Goal: Information Seeking & Learning: Learn about a topic

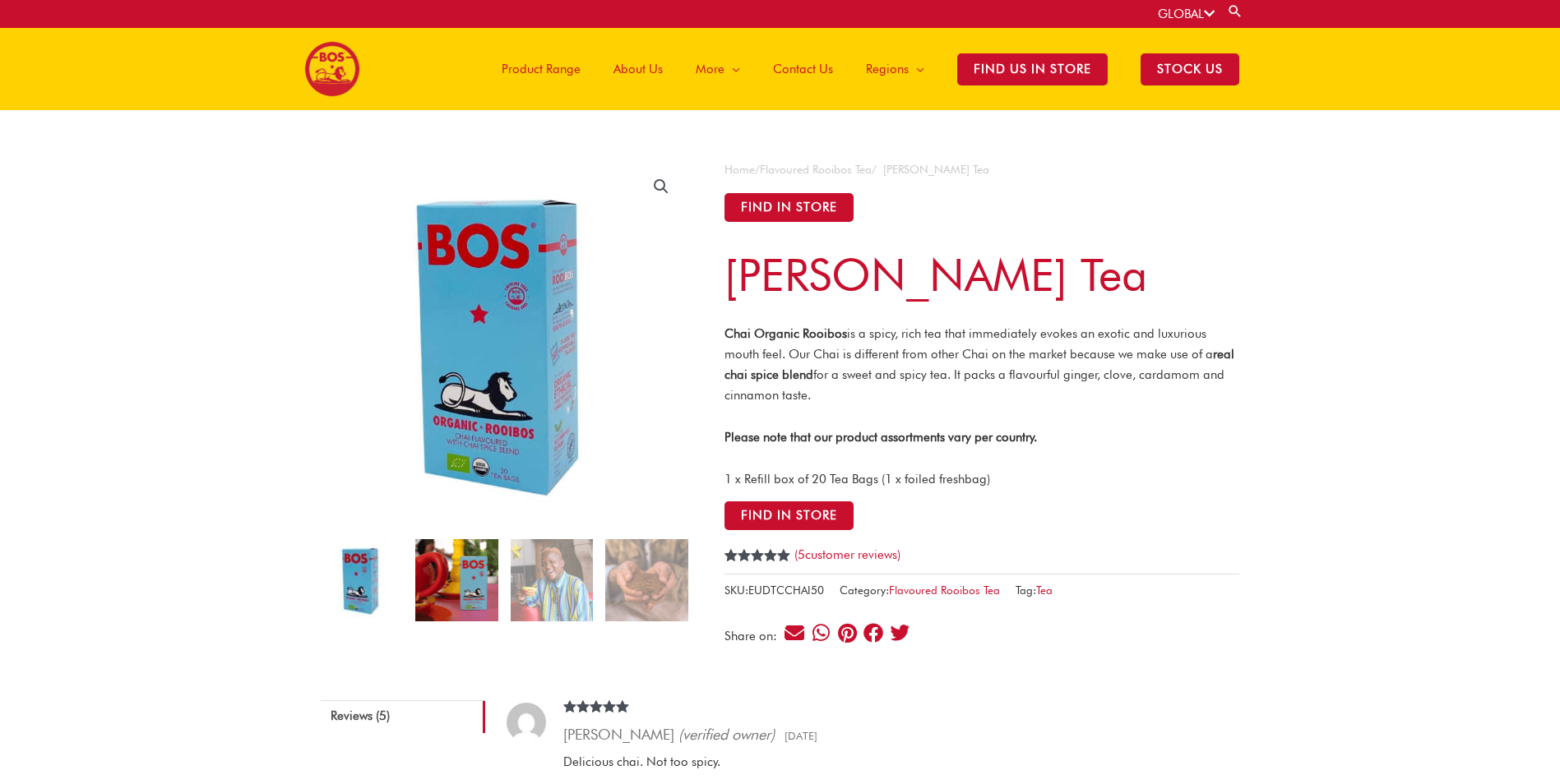
click at [466, 581] on img at bounding box center [456, 580] width 82 height 82
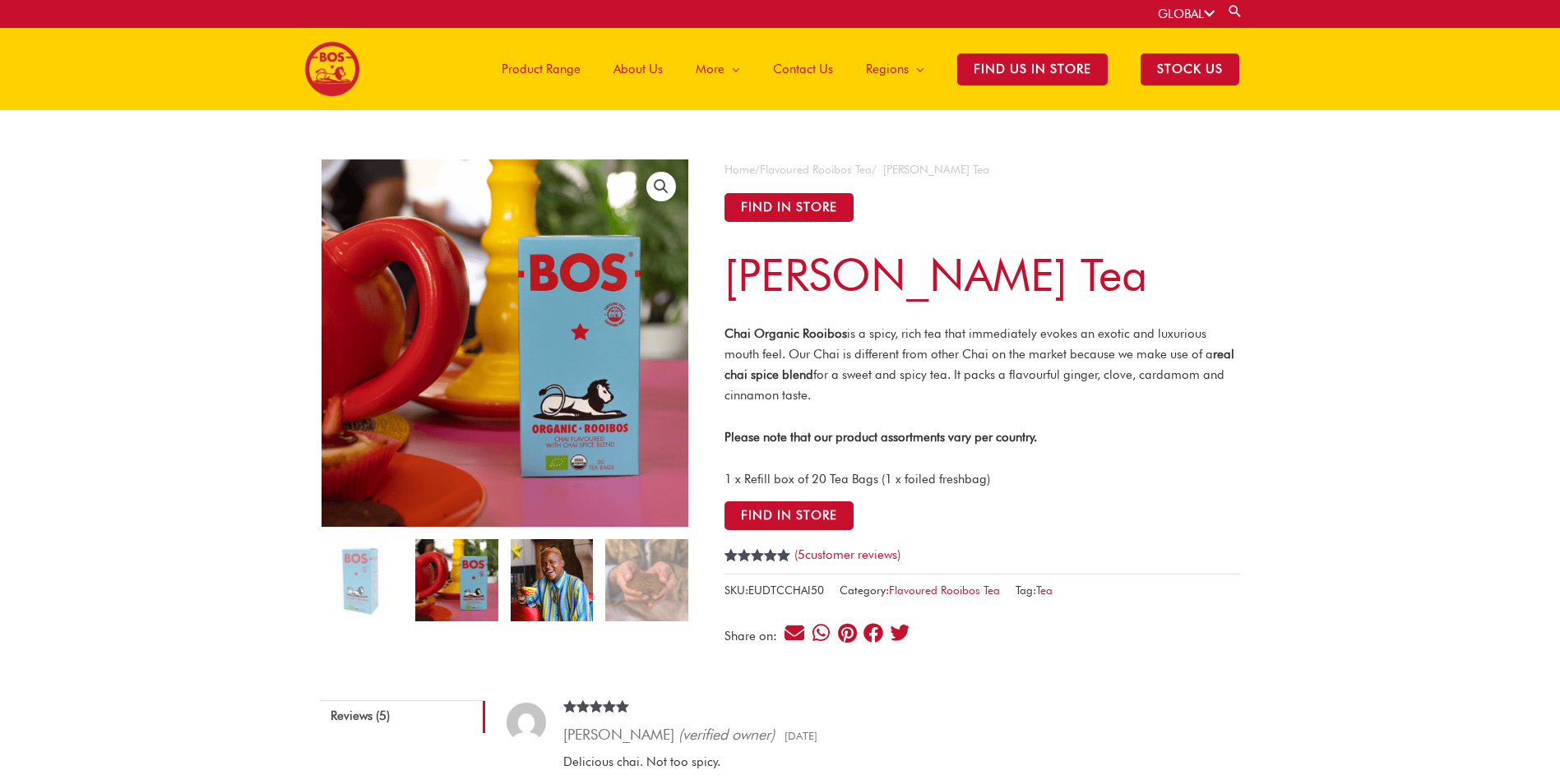
click at [545, 592] on img at bounding box center [552, 580] width 82 height 82
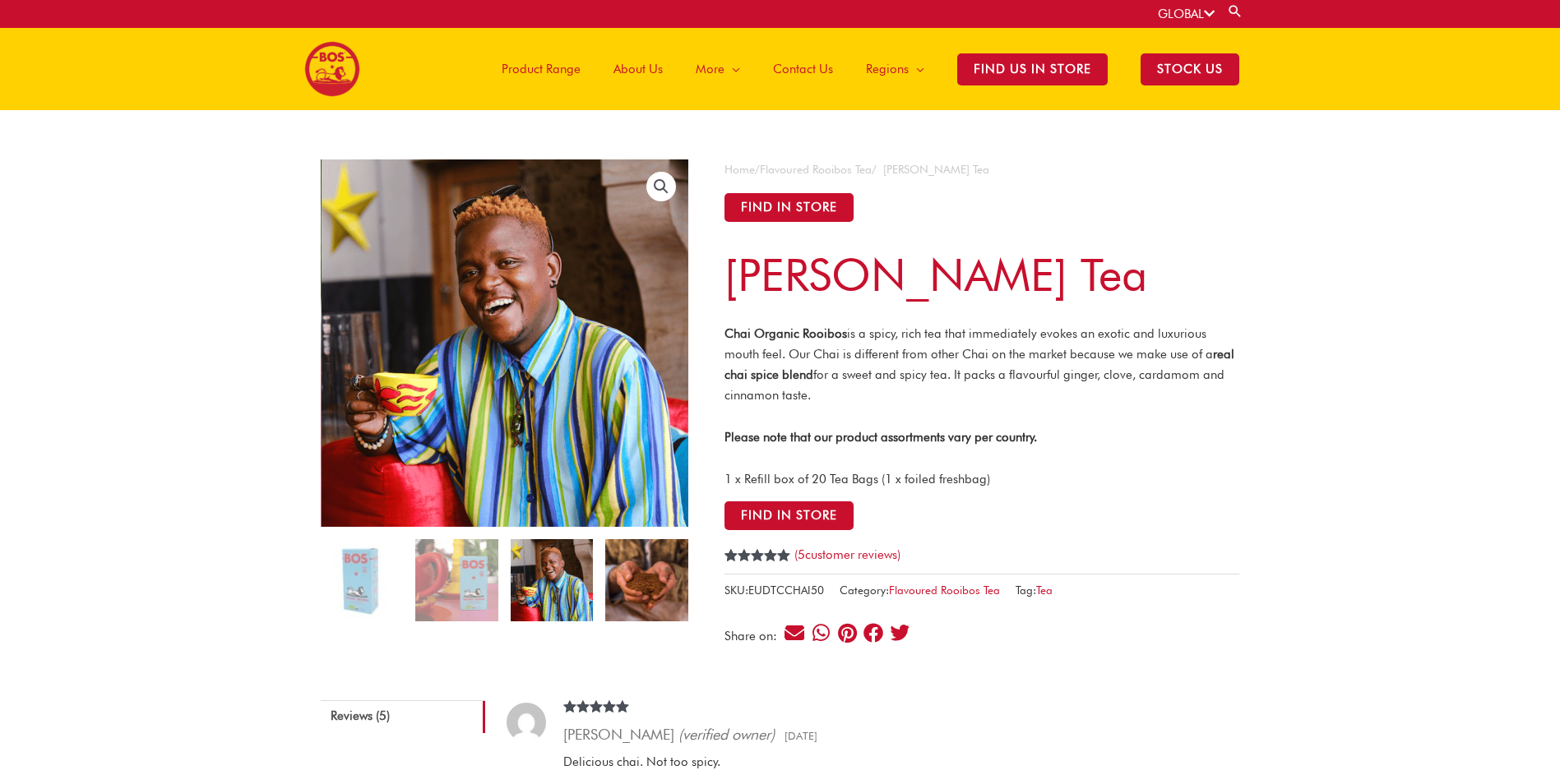
click at [620, 595] on img at bounding box center [647, 580] width 82 height 82
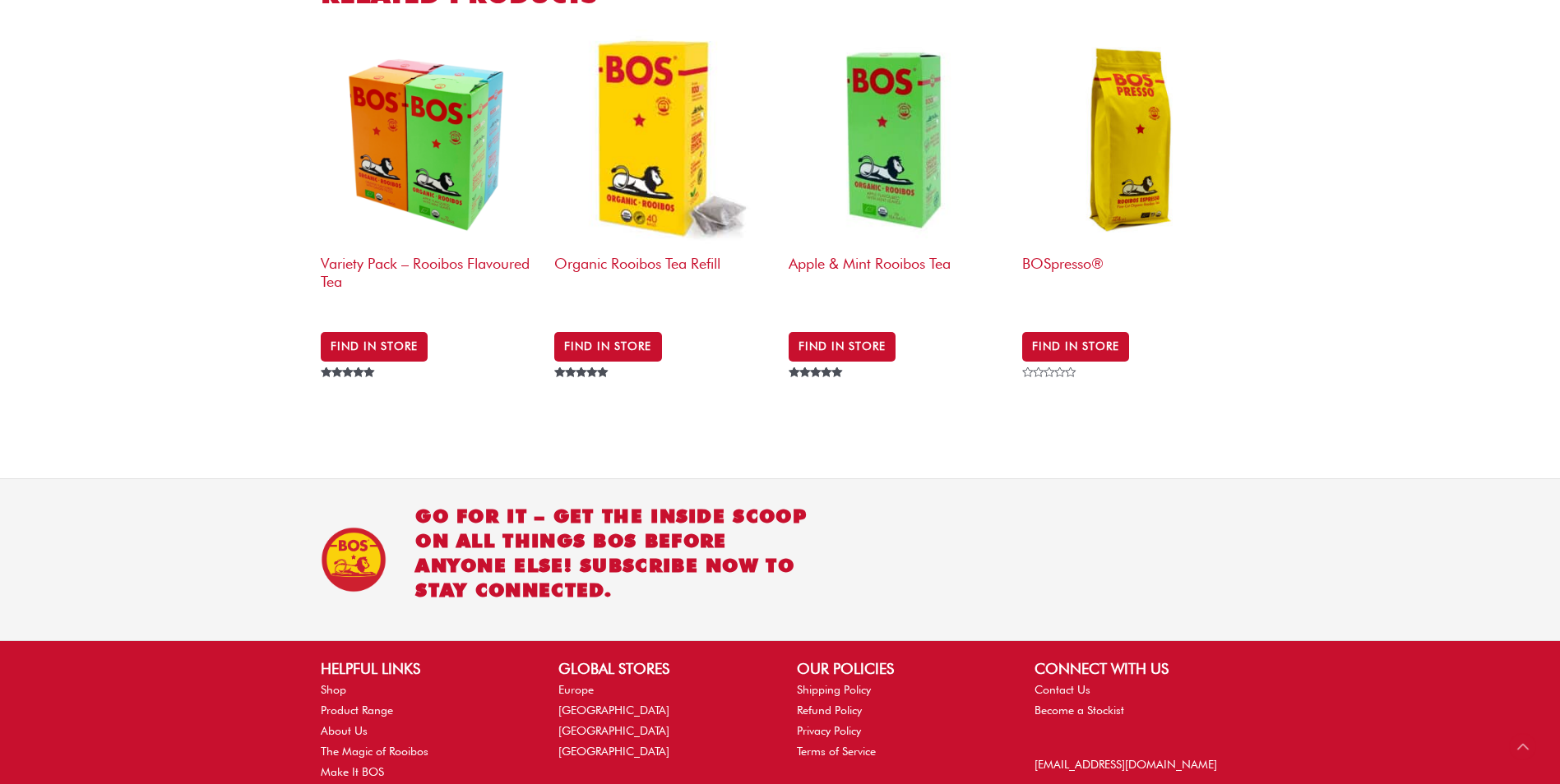
scroll to position [1600, 0]
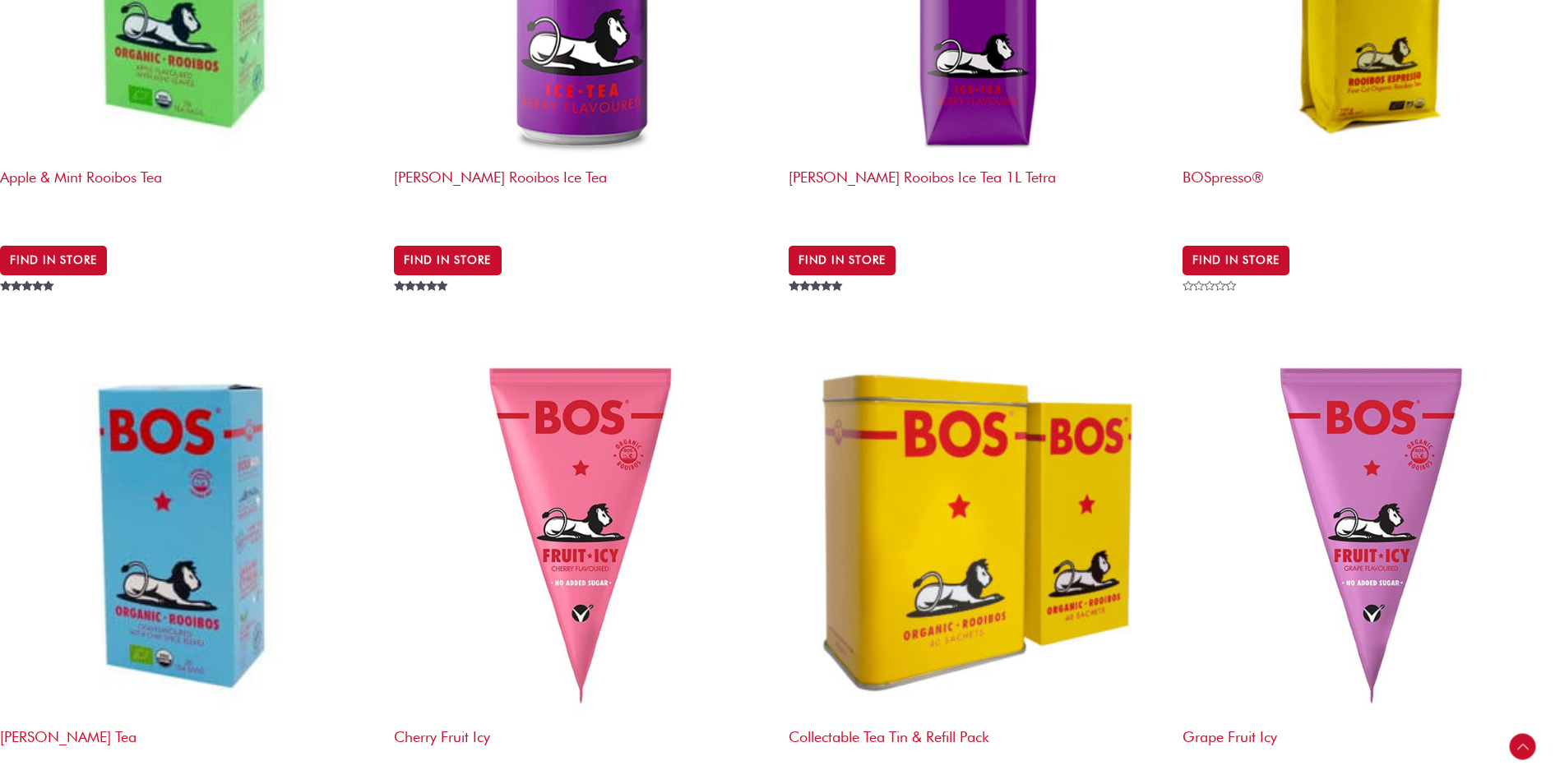
scroll to position [1233, 0]
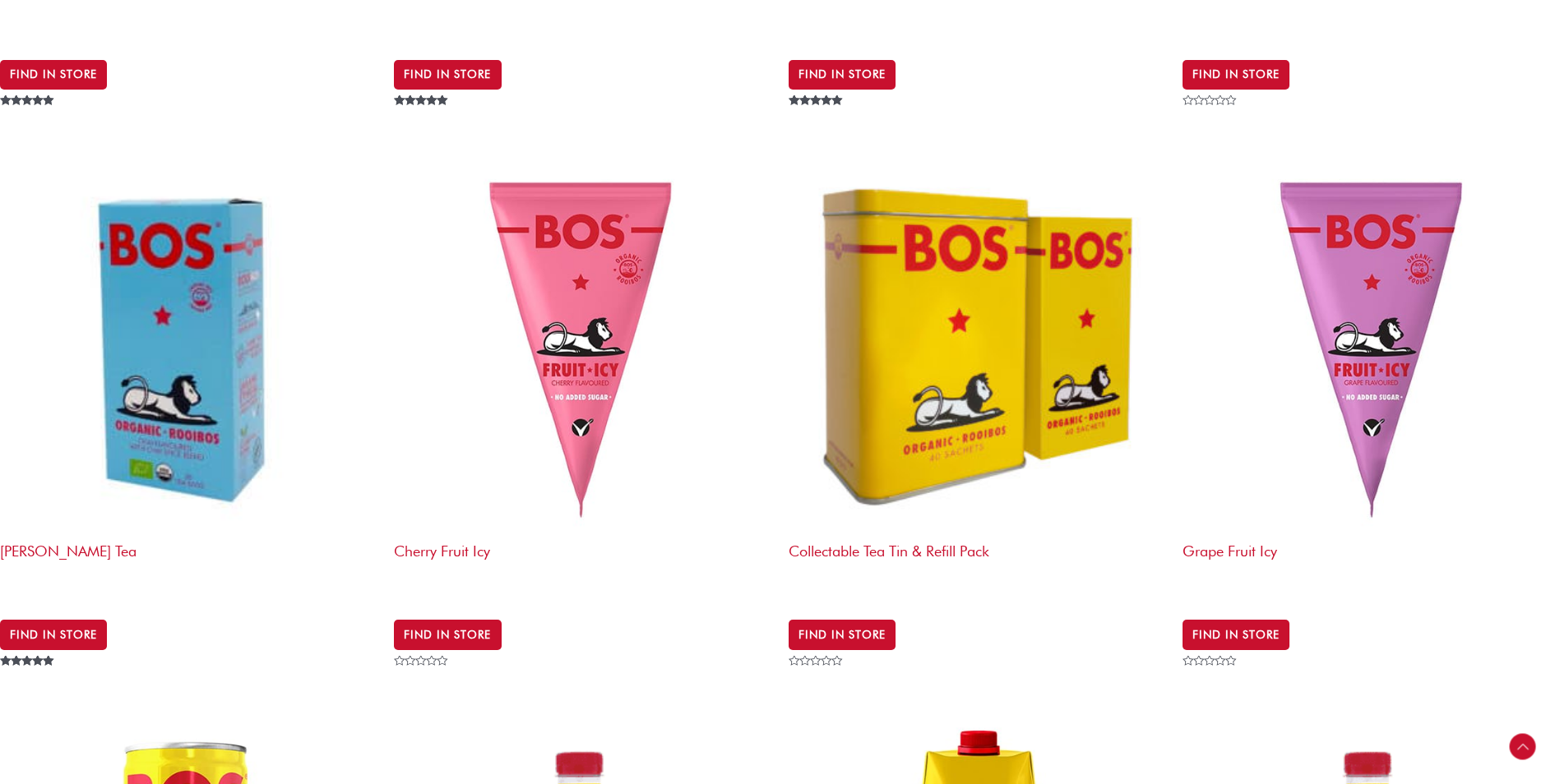
click at [178, 348] on img at bounding box center [189, 345] width 377 height 377
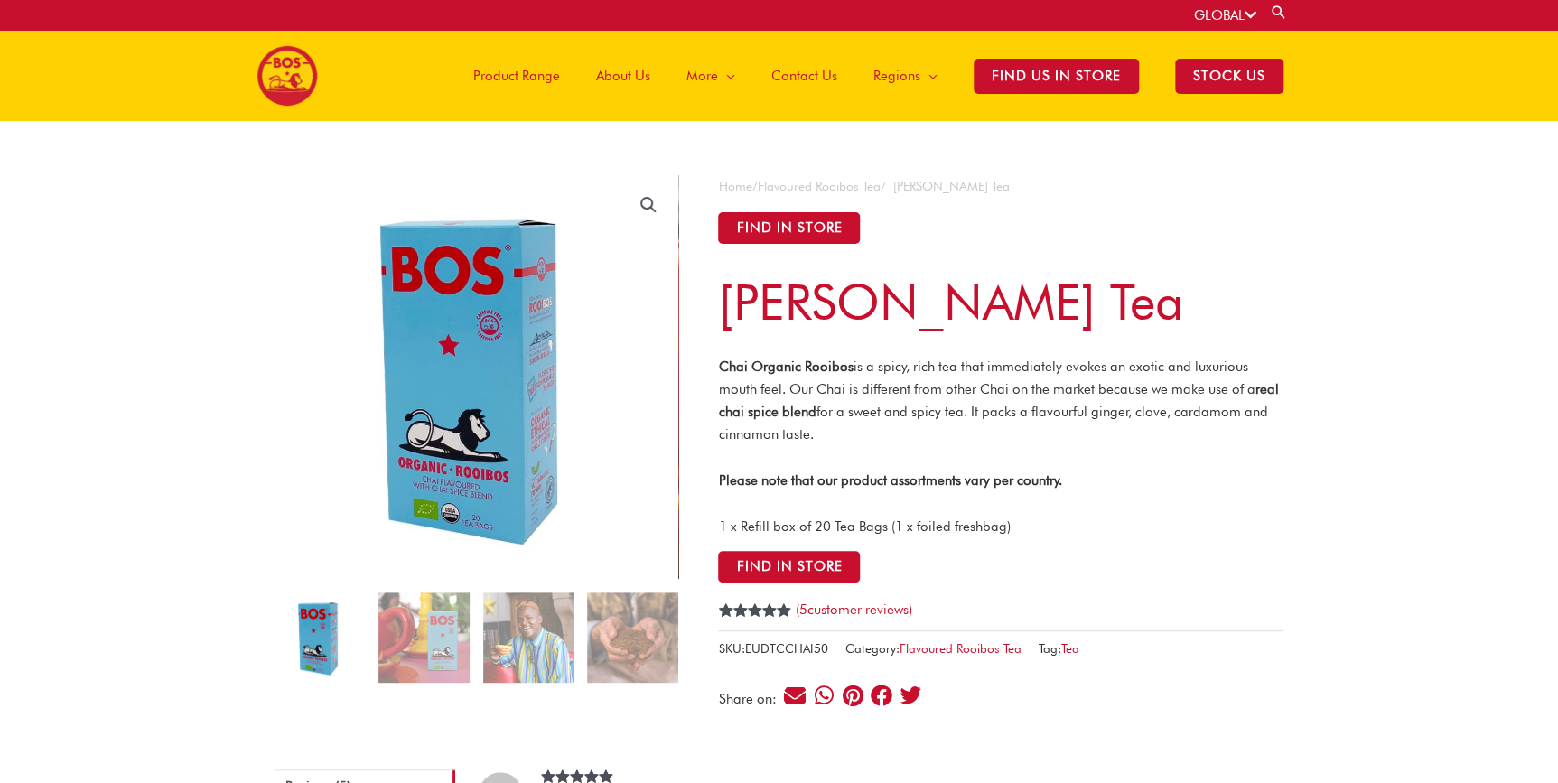
click at [327, 646] on img at bounding box center [319, 637] width 90 height 90
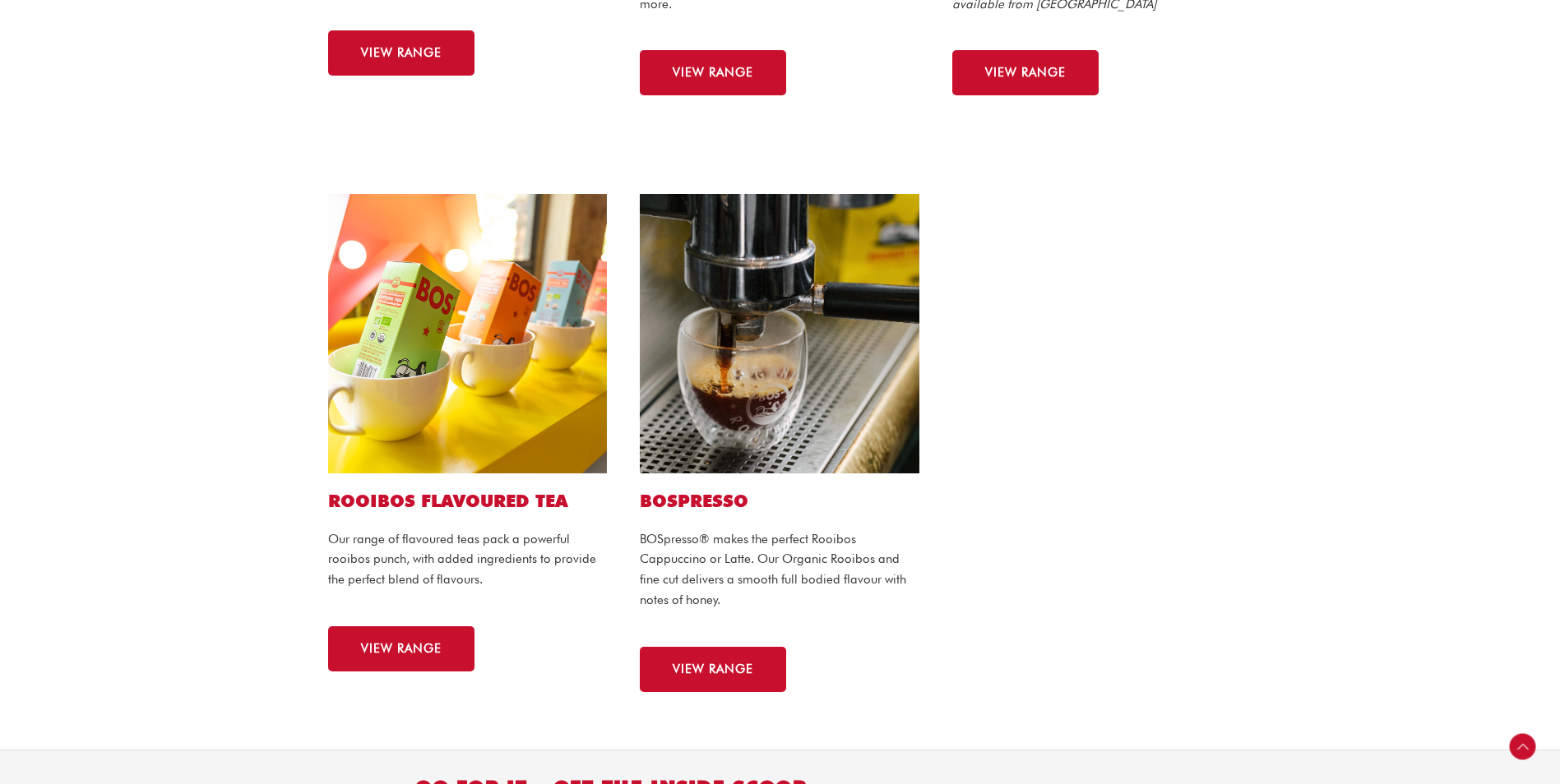
scroll to position [904, 0]
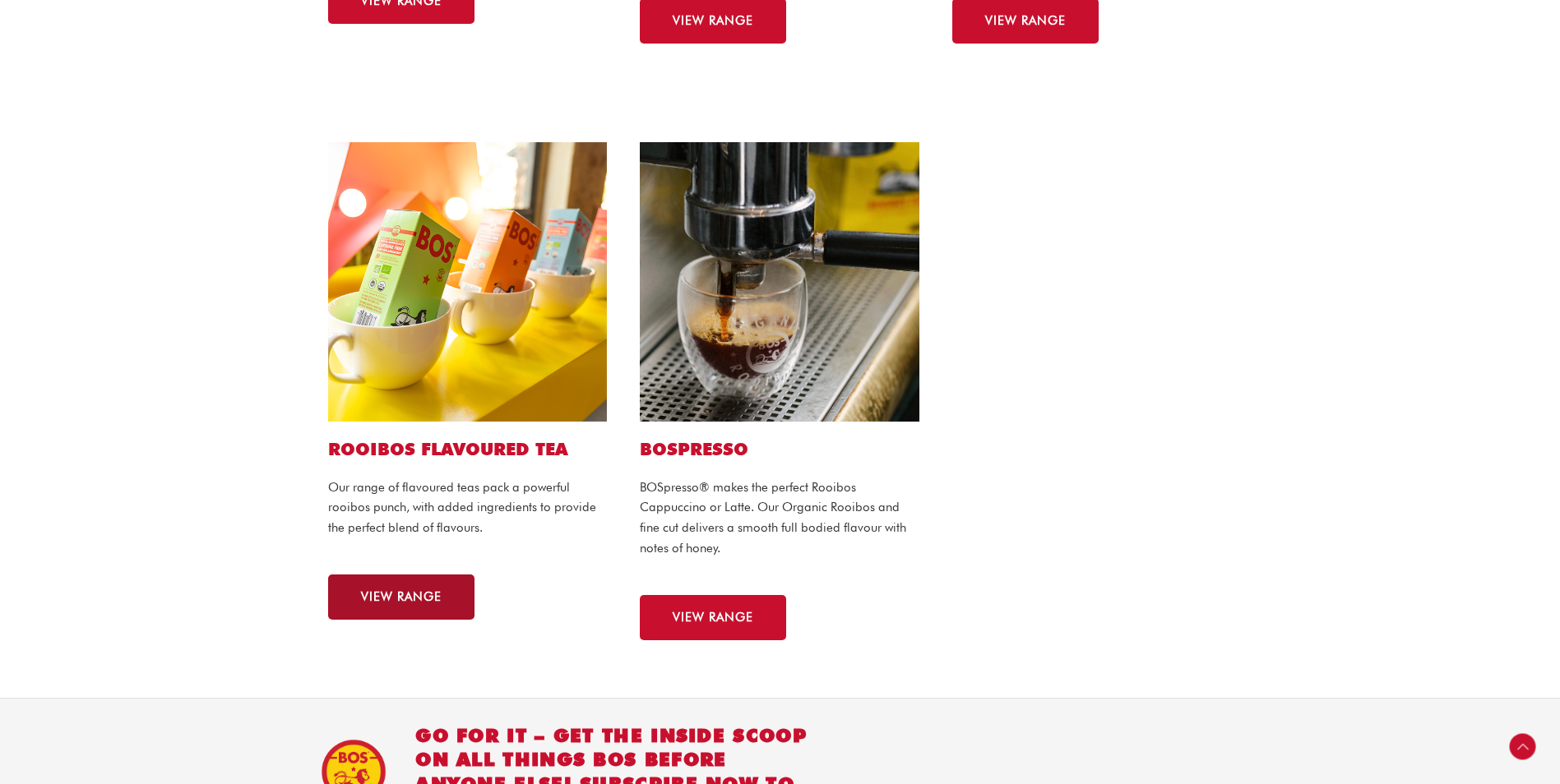
click at [439, 615] on link "VIEW RANGE" at bounding box center [401, 597] width 147 height 46
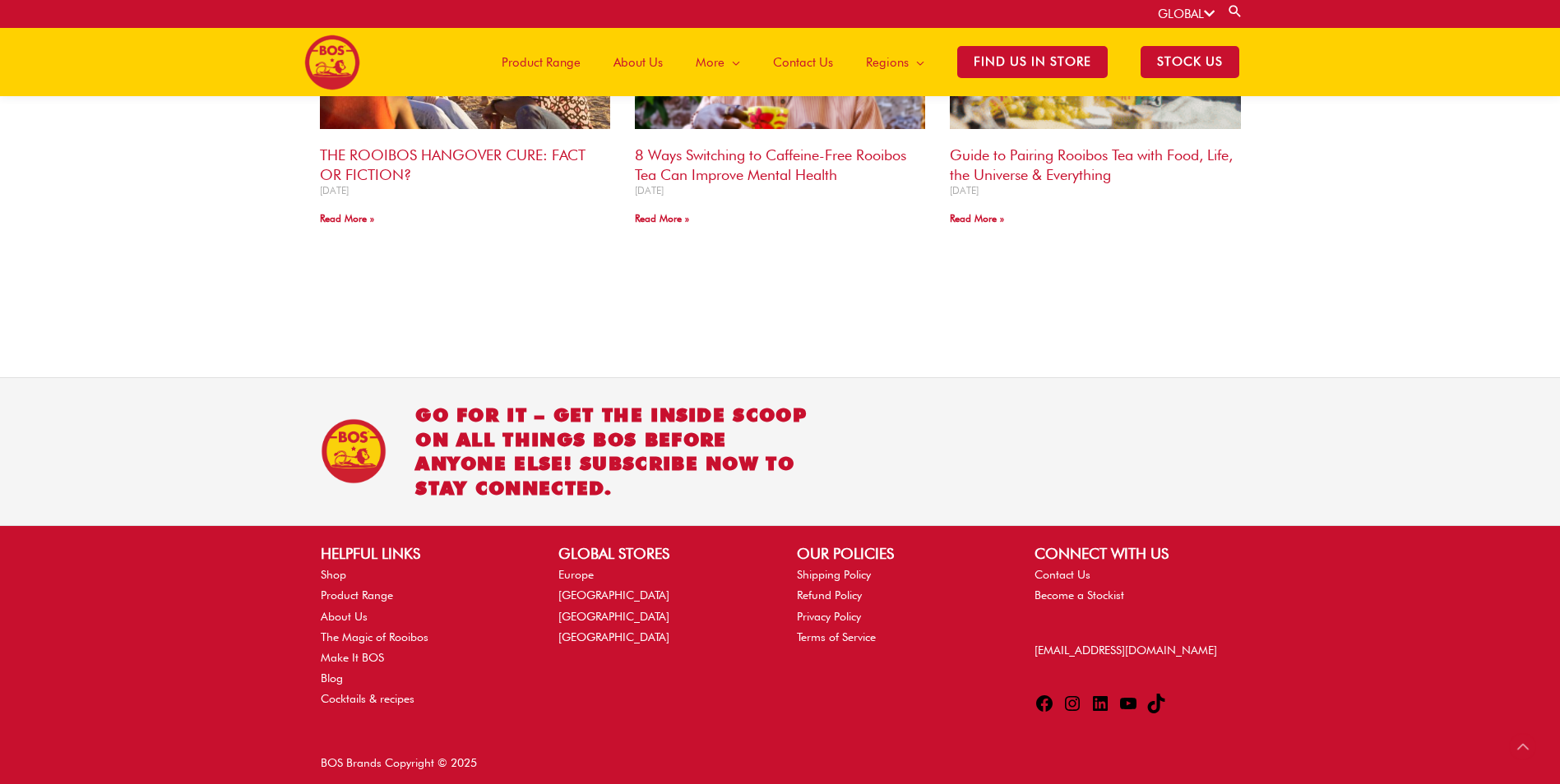
scroll to position [1481, 0]
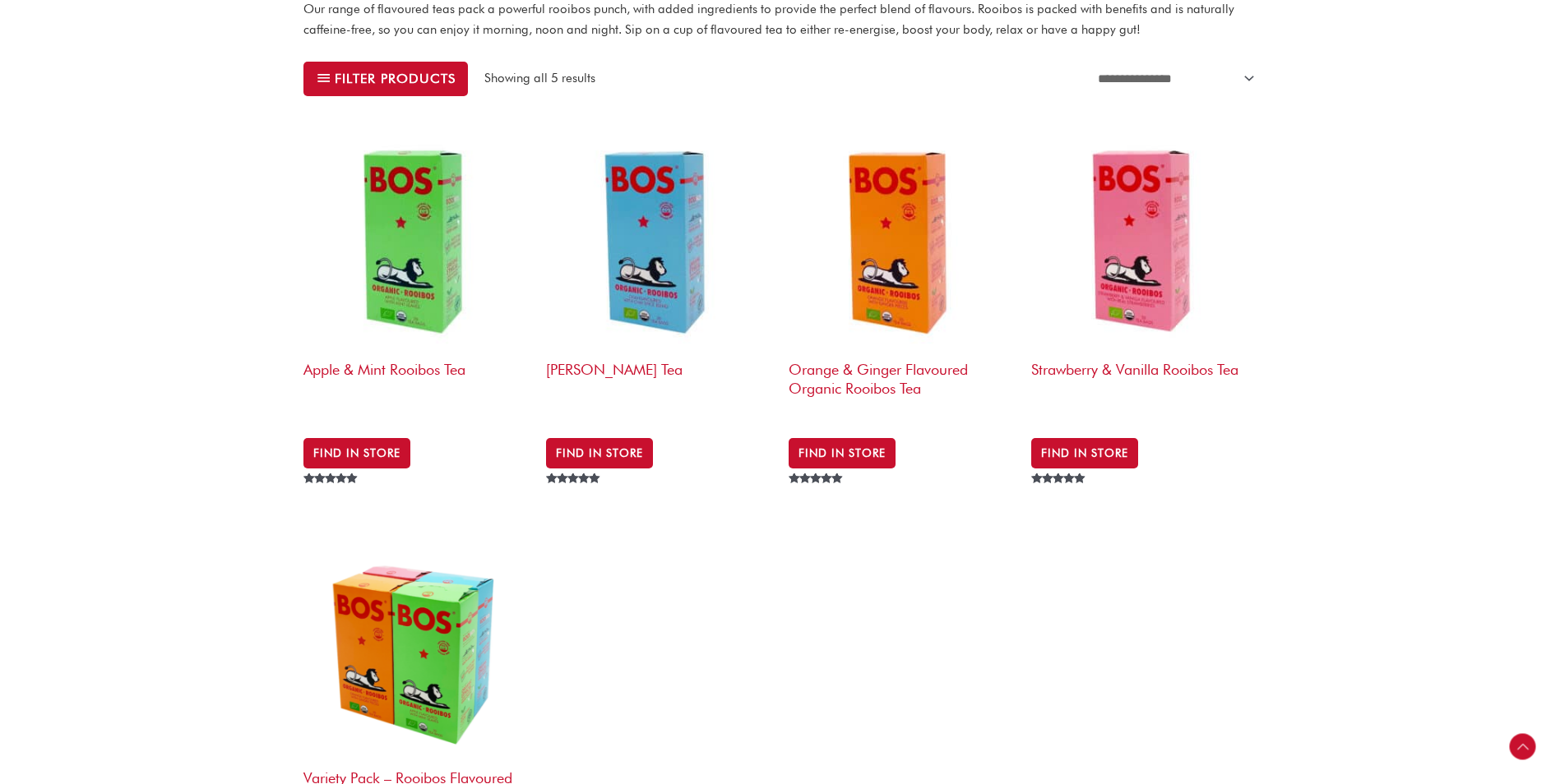
scroll to position [494, 0]
click at [386, 242] on img at bounding box center [416, 240] width 226 height 226
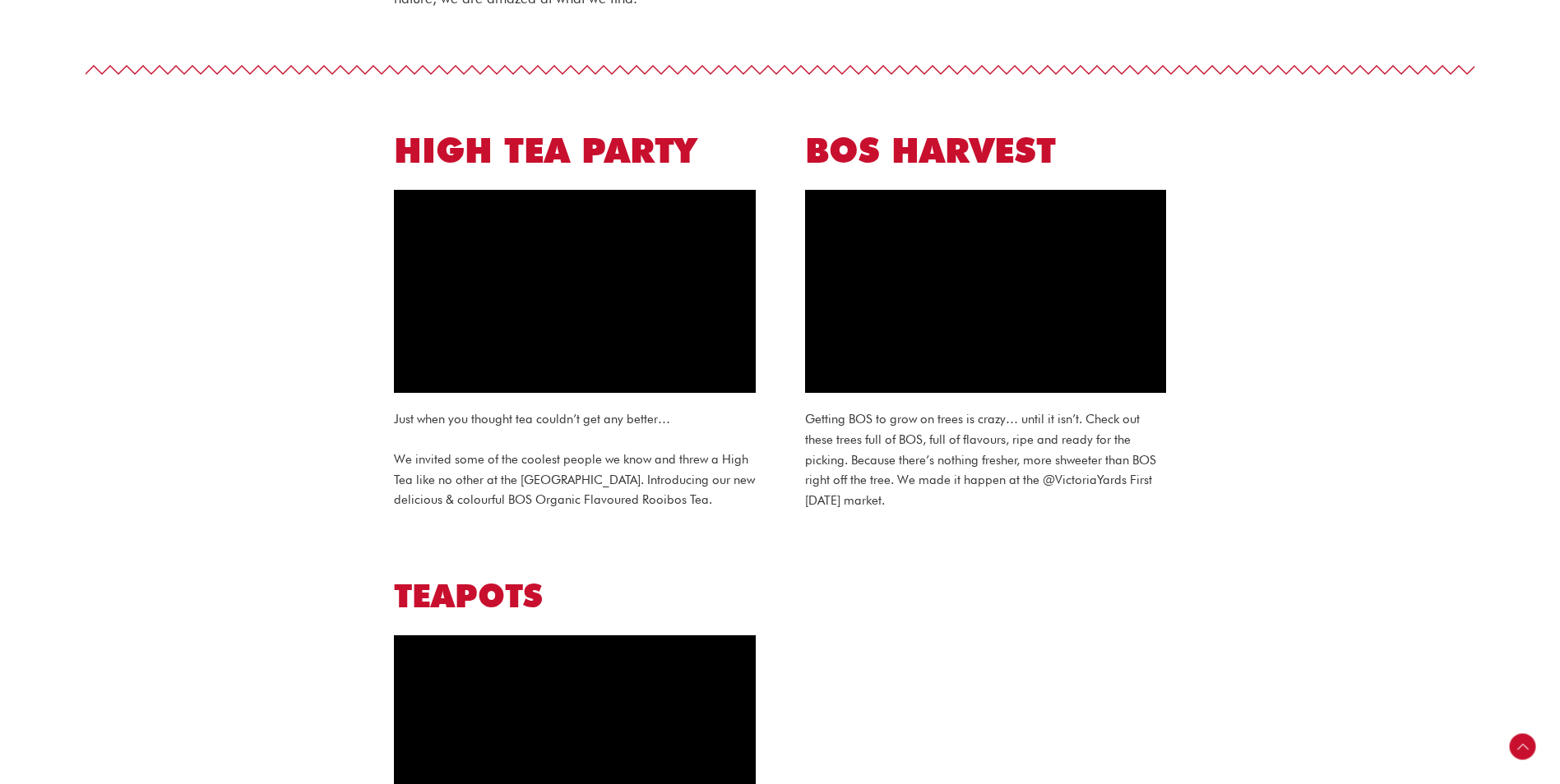
scroll to position [178, 0]
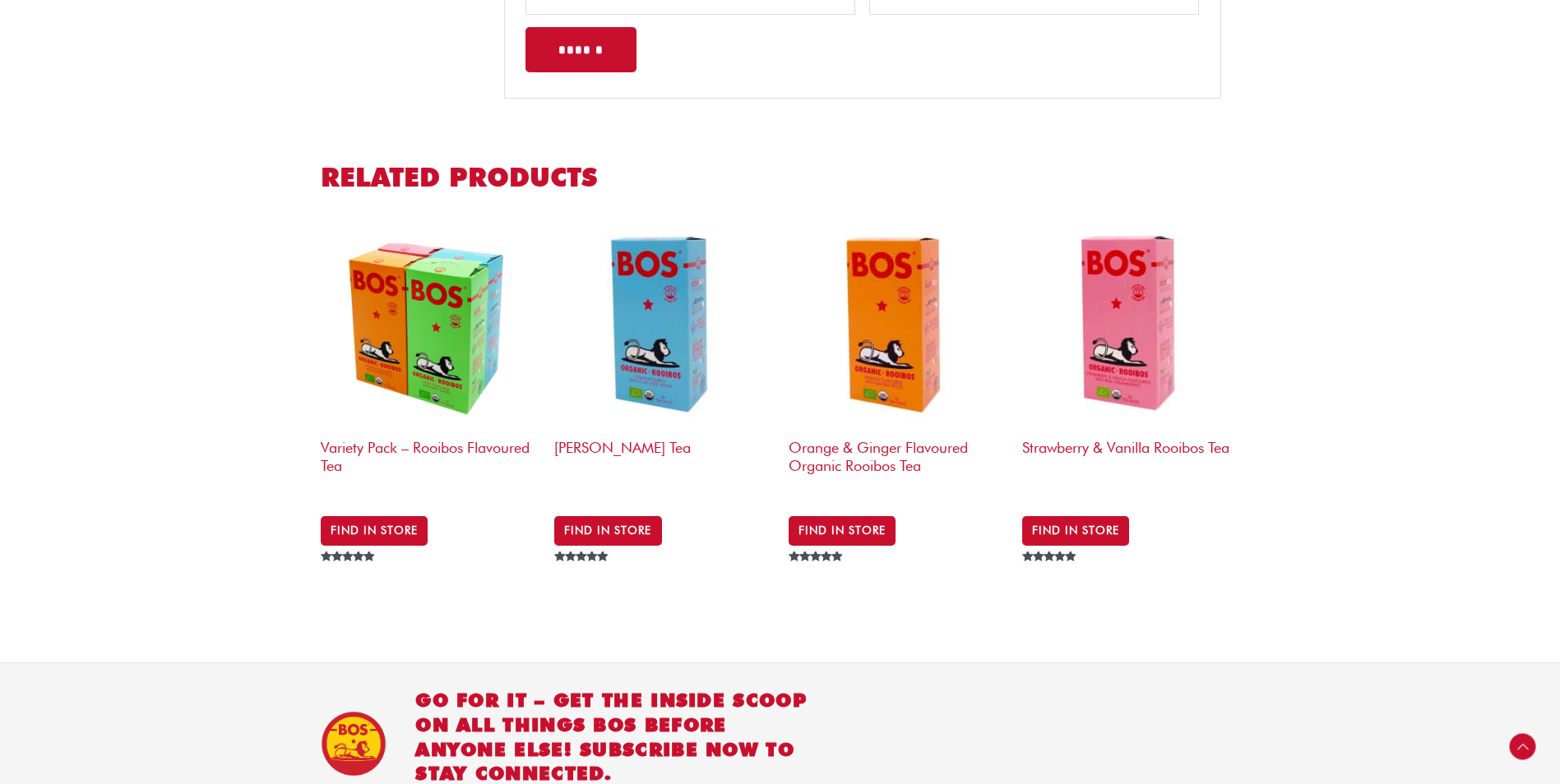
scroll to position [1644, 0]
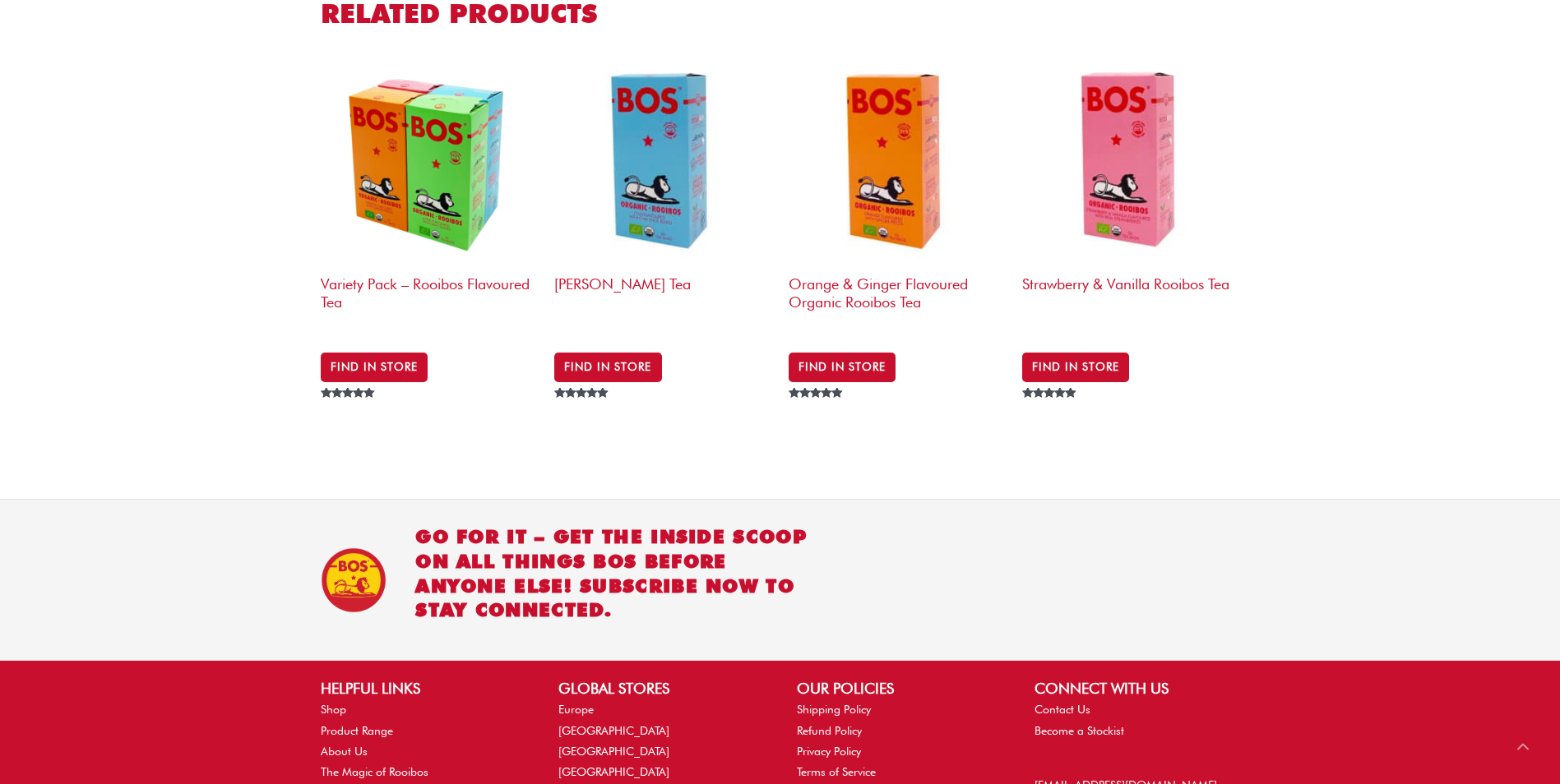
click at [876, 169] on img at bounding box center [897, 158] width 217 height 217
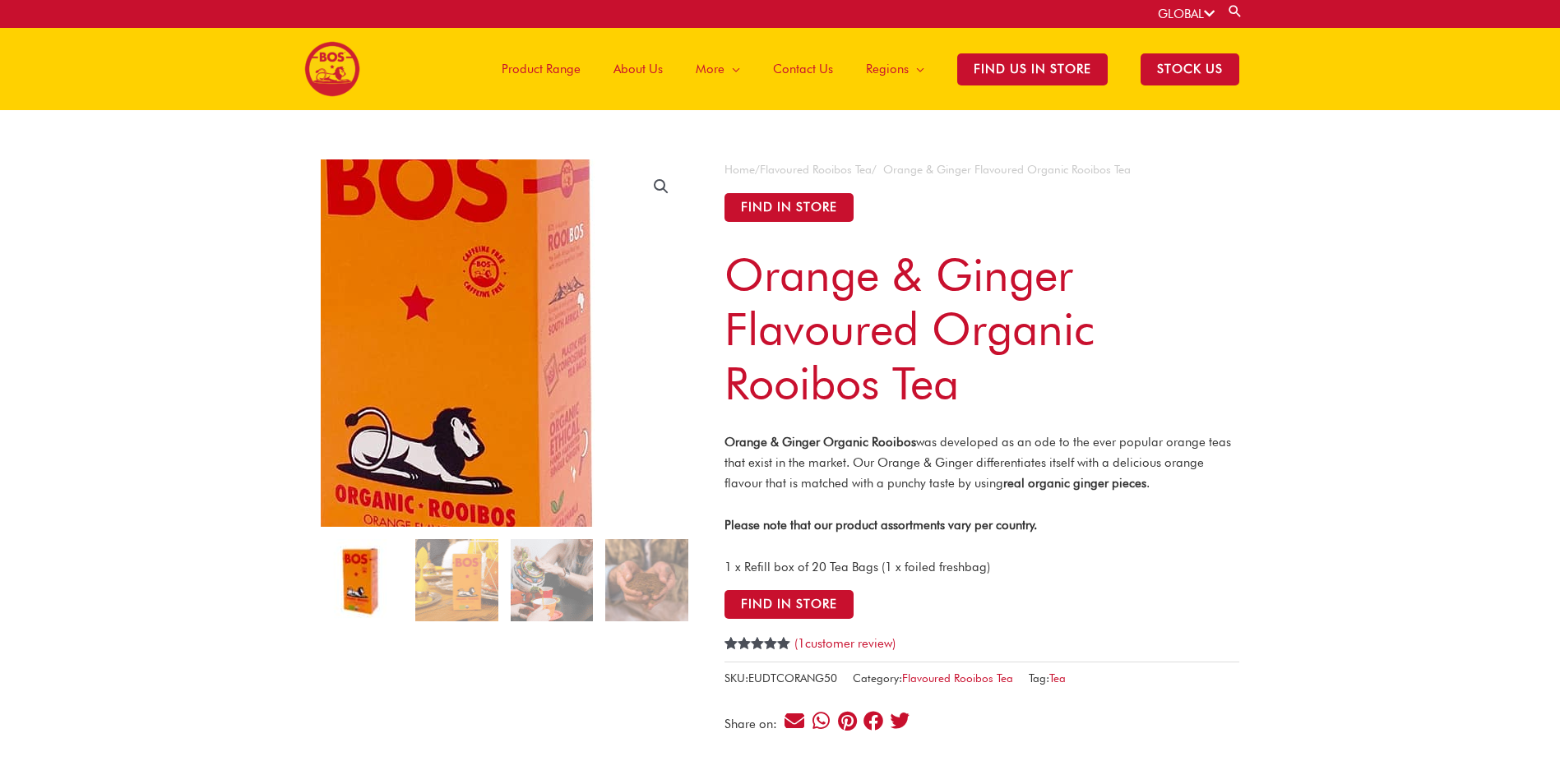
click at [556, 332] on img at bounding box center [463, 351] width 658 height 657
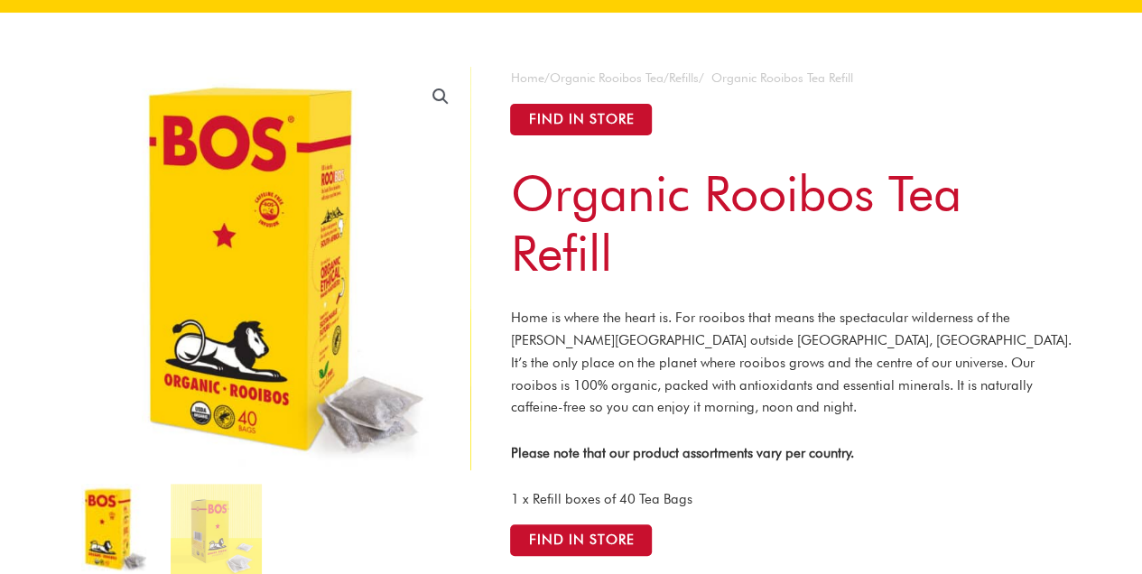
scroll to position [240, 0]
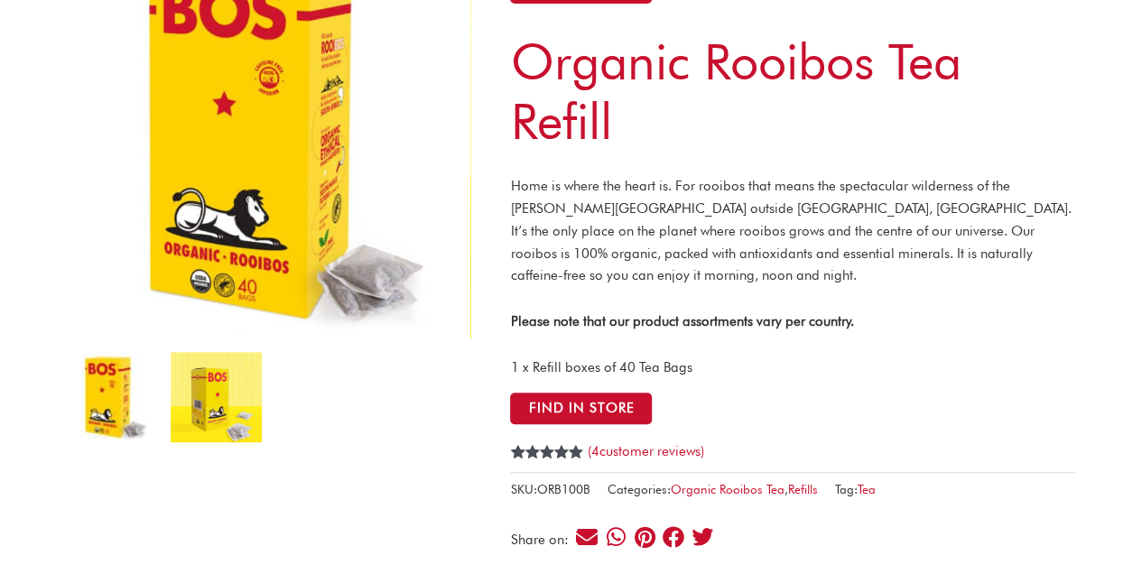
click at [197, 400] on img at bounding box center [216, 397] width 90 height 90
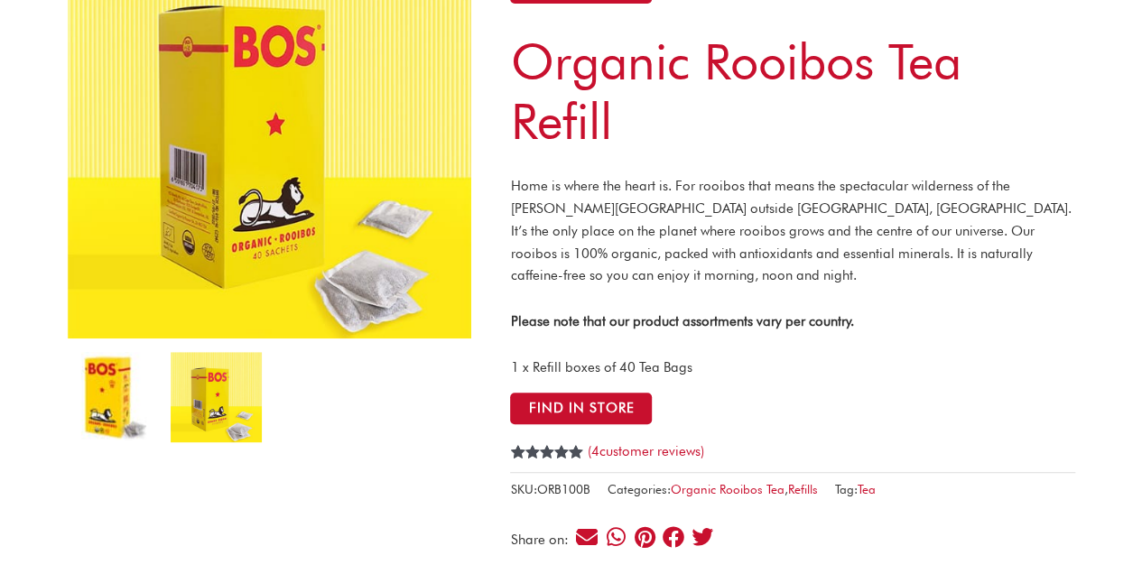
click at [108, 393] on img at bounding box center [112, 397] width 90 height 90
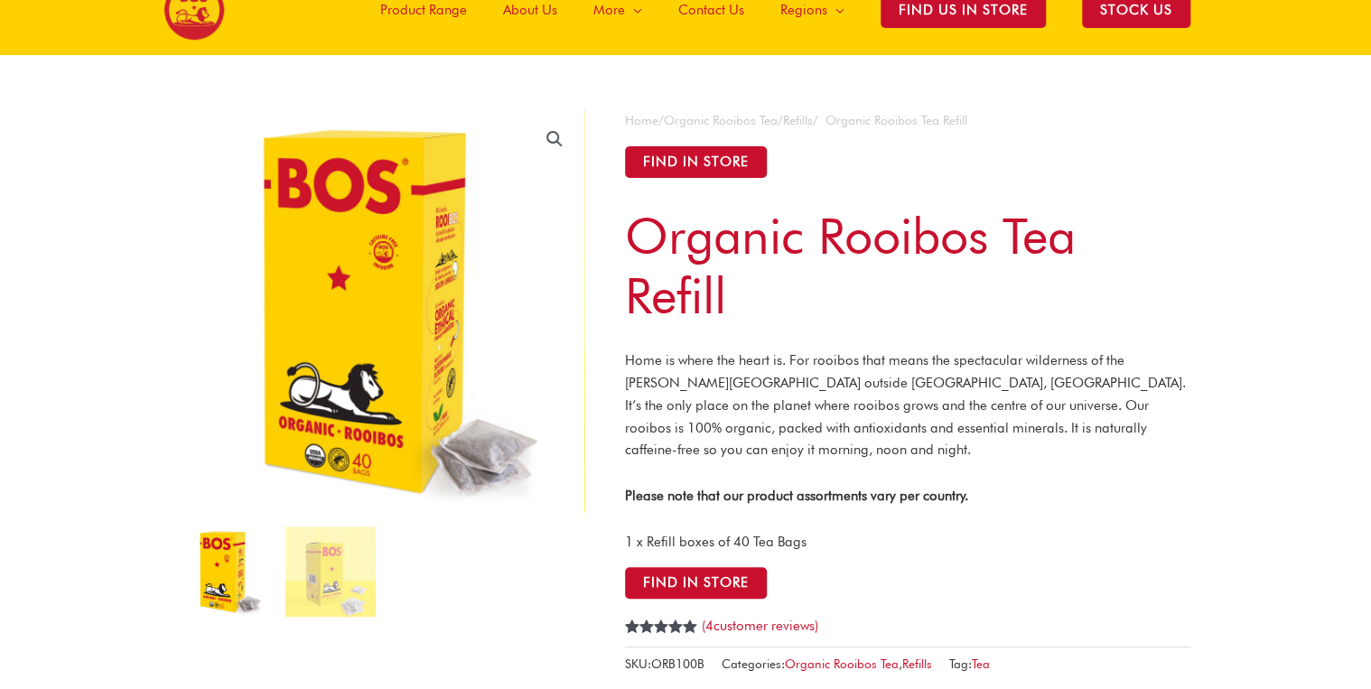
scroll to position [0, 0]
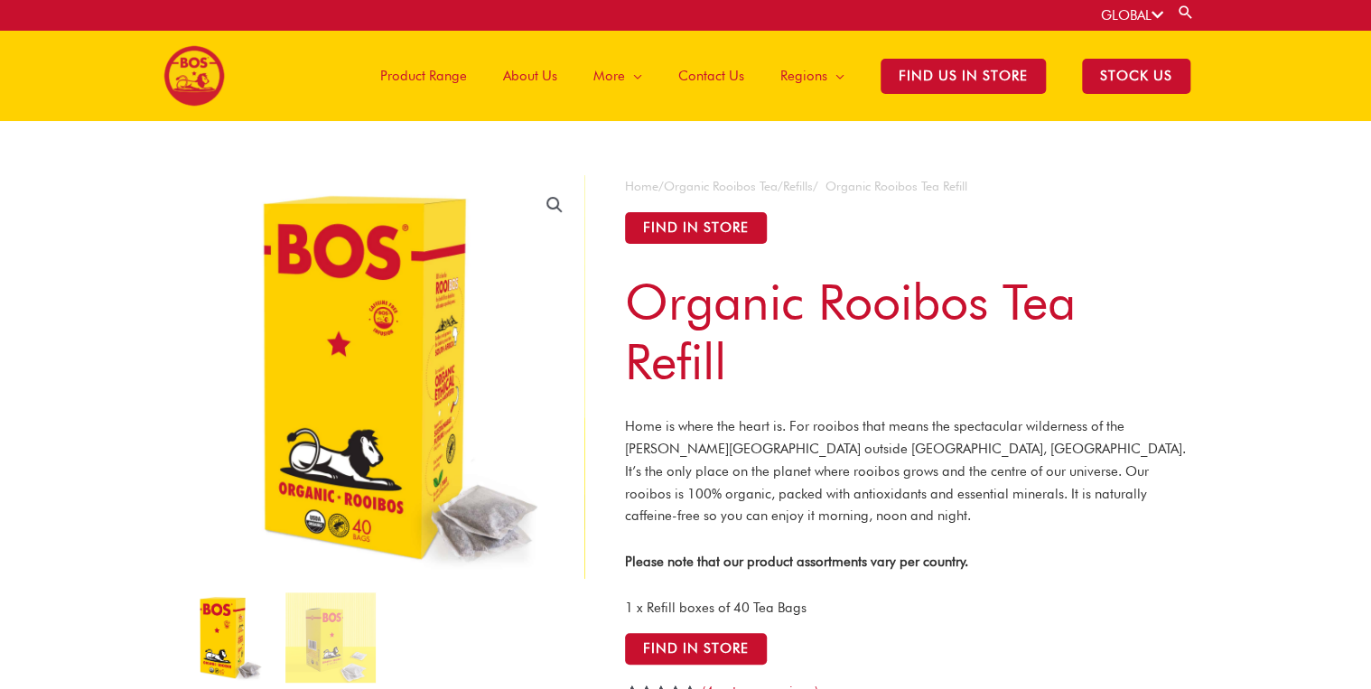
click at [457, 79] on span "Product Range" at bounding box center [423, 76] width 87 height 54
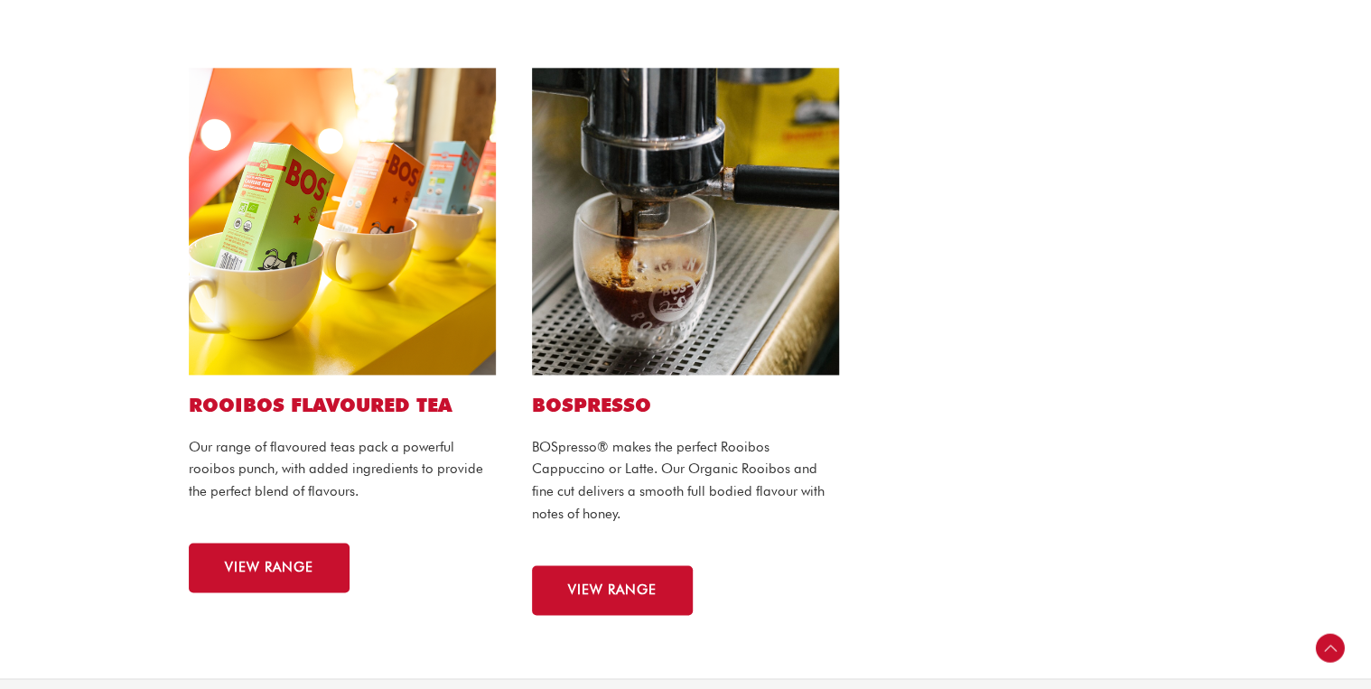
scroll to position [1084, 0]
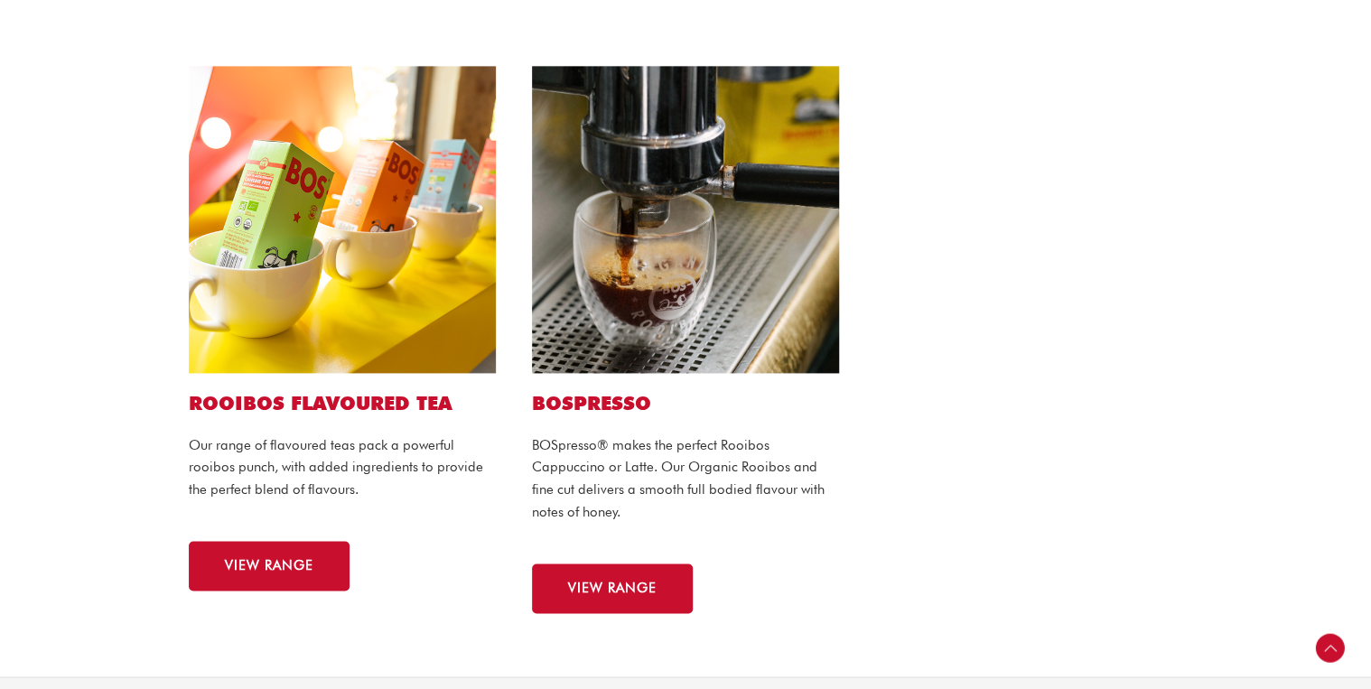
click at [396, 355] on img at bounding box center [342, 219] width 307 height 307
click at [289, 570] on span "VIEW RANGE" at bounding box center [269, 566] width 88 height 14
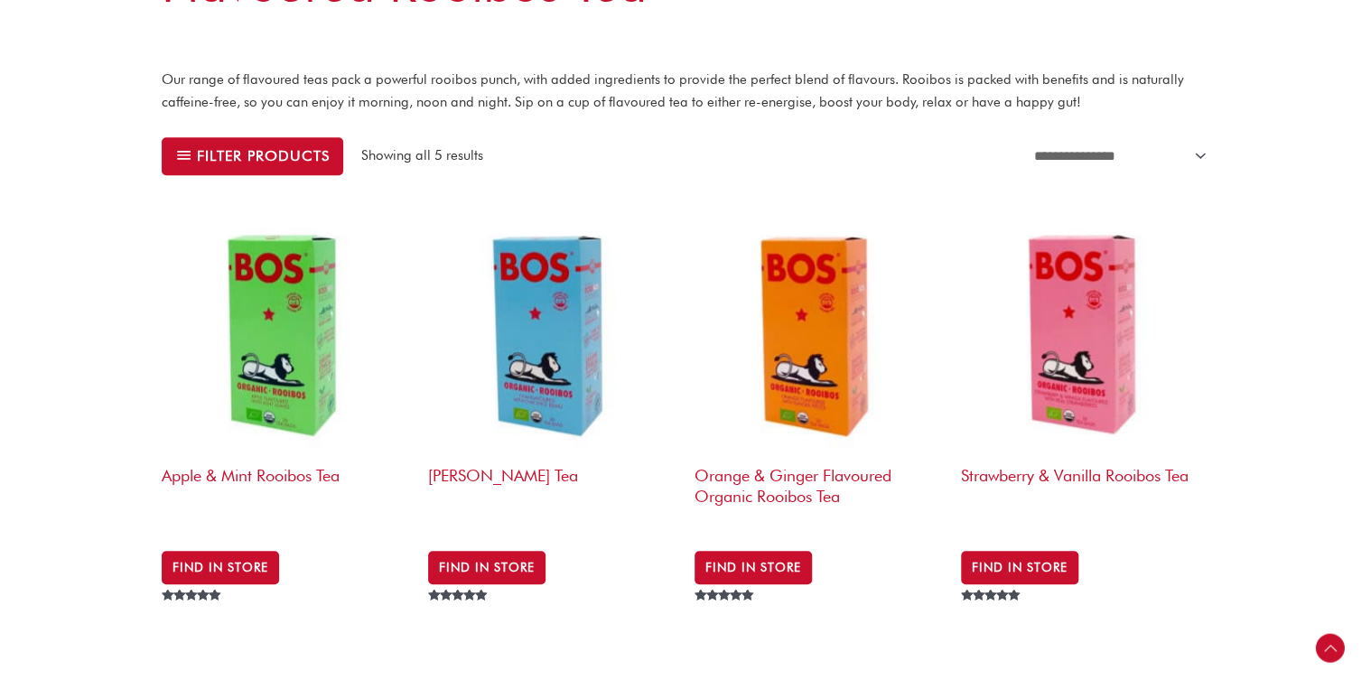
scroll to position [506, 0]
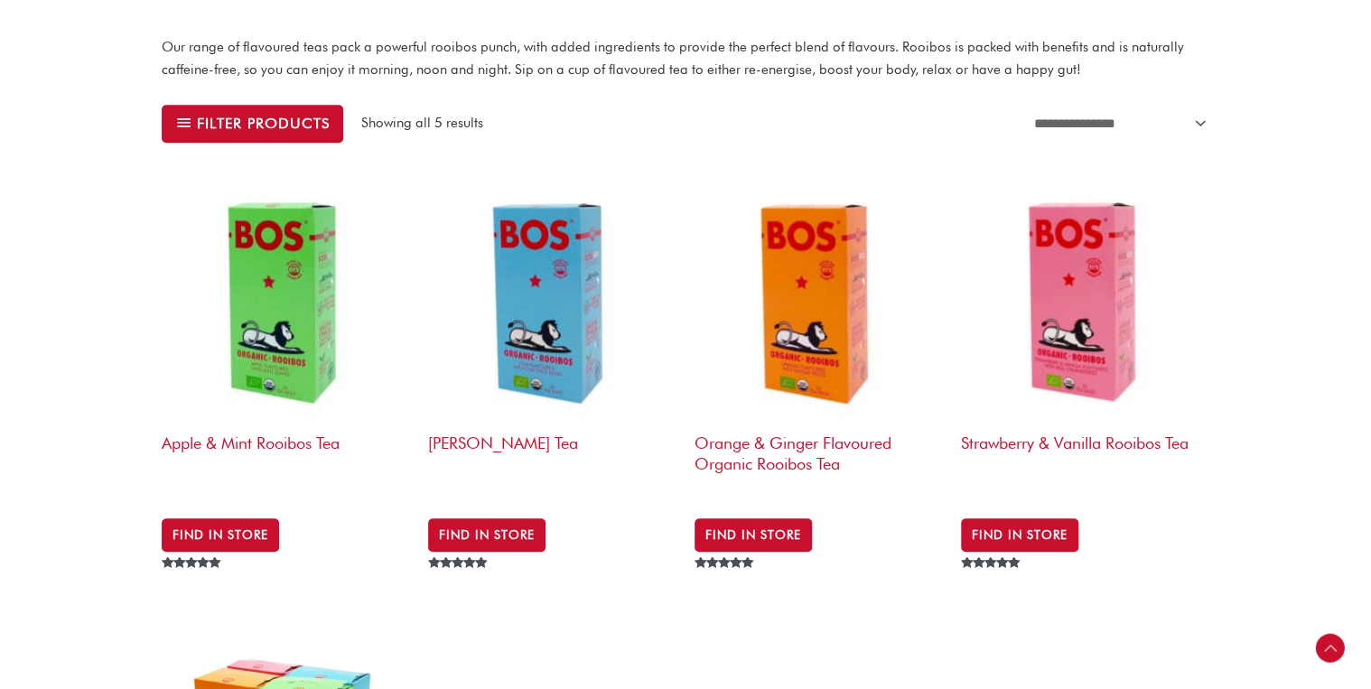
click at [1080, 311] on img at bounding box center [1085, 300] width 248 height 248
